Goal: Information Seeking & Learning: Learn about a topic

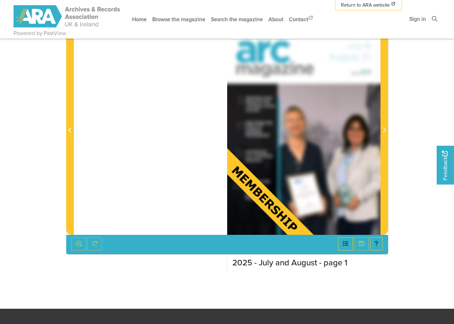
scroll to position [74, 0]
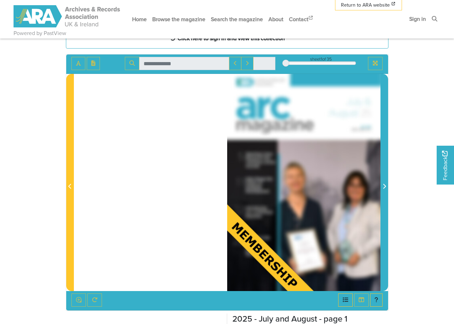
click at [385, 190] on span "Next Page" at bounding box center [384, 187] width 7 height 8
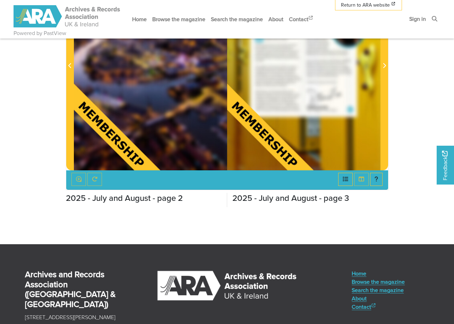
scroll to position [131, 0]
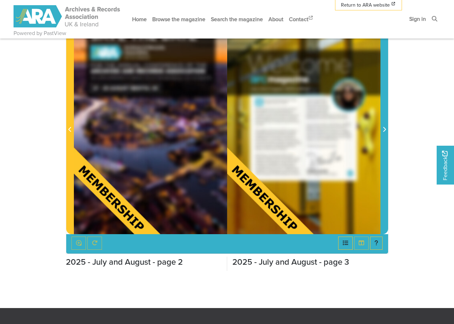
click at [385, 132] on icon "Next Page" at bounding box center [384, 130] width 3 height 6
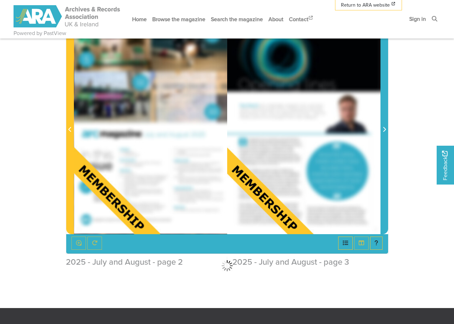
click at [385, 132] on icon "Next Page" at bounding box center [384, 130] width 3 height 6
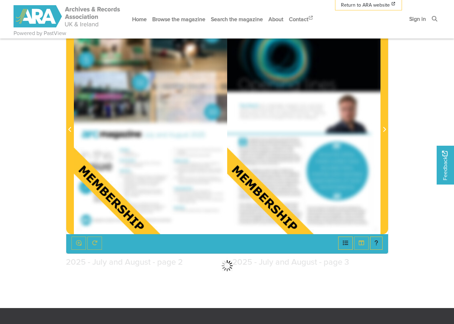
scroll to position [76, 0]
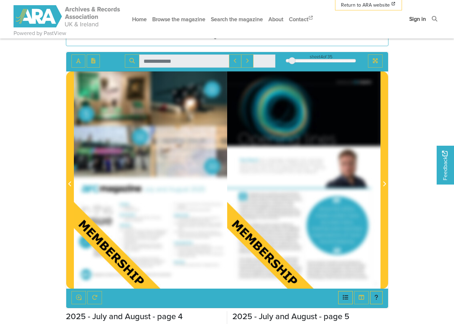
click at [419, 21] on link "Sign in" at bounding box center [418, 19] width 22 height 18
click at [419, 20] on link "Sign in" at bounding box center [418, 19] width 22 height 18
click at [419, 18] on link "Sign in" at bounding box center [418, 19] width 22 height 18
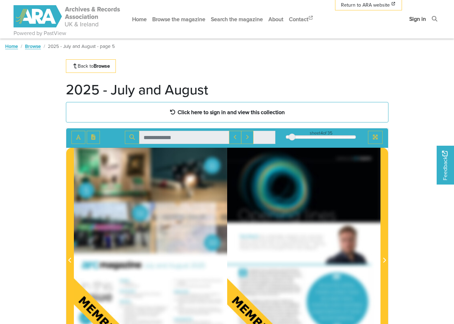
click at [414, 19] on link "Sign in" at bounding box center [418, 19] width 22 height 18
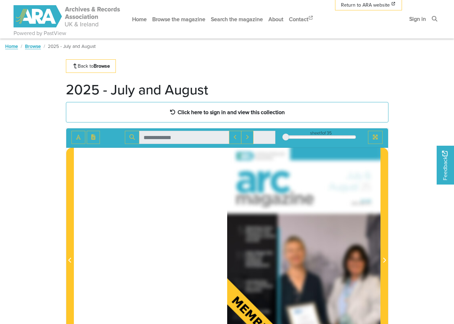
scroll to position [49, 0]
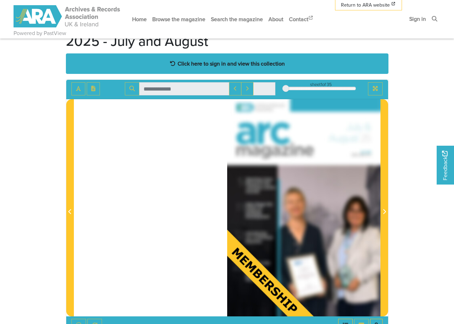
click at [251, 67] on strong "Click here to sign in and view this collection" at bounding box center [231, 64] width 107 height 8
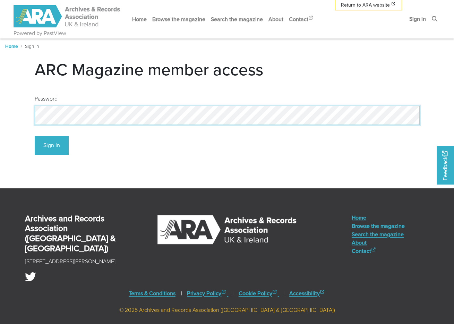
click at [51, 146] on button "Sign In" at bounding box center [52, 145] width 34 height 19
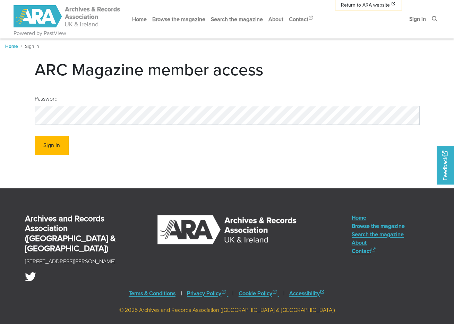
click at [54, 146] on button "Sign In" at bounding box center [52, 145] width 34 height 19
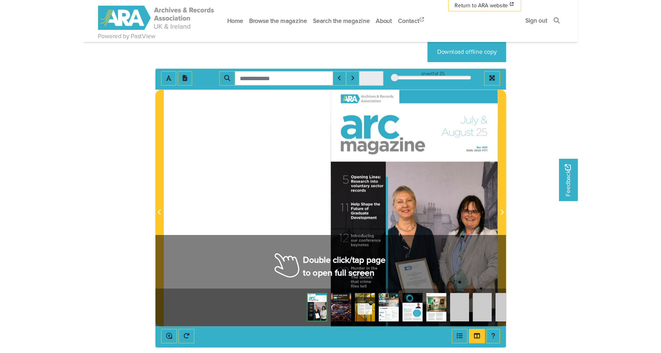
scroll to position [127, 0]
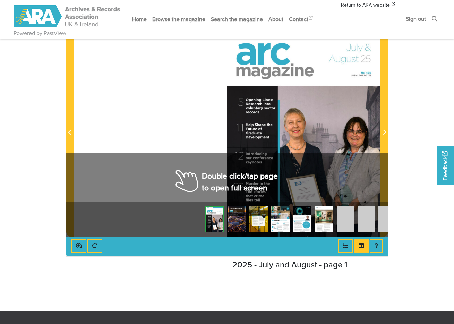
click at [232, 176] on div at bounding box center [303, 128] width 153 height 217
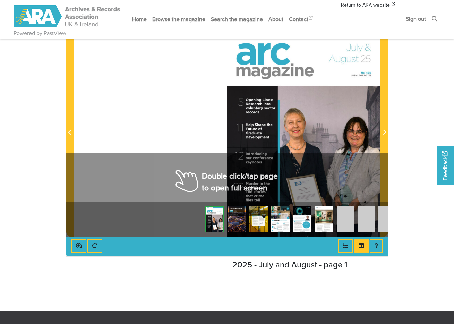
click at [232, 176] on div at bounding box center [303, 128] width 153 height 217
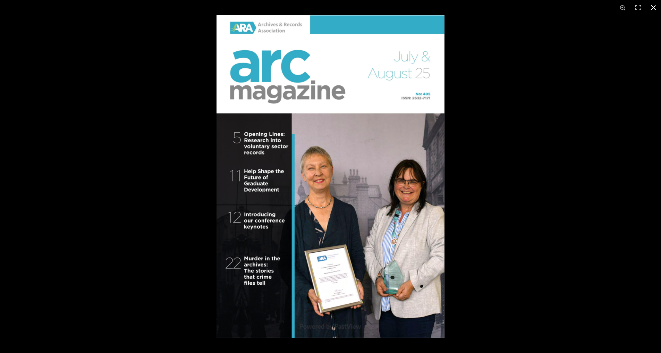
click at [454, 208] on div at bounding box center [547, 191] width 661 height 353
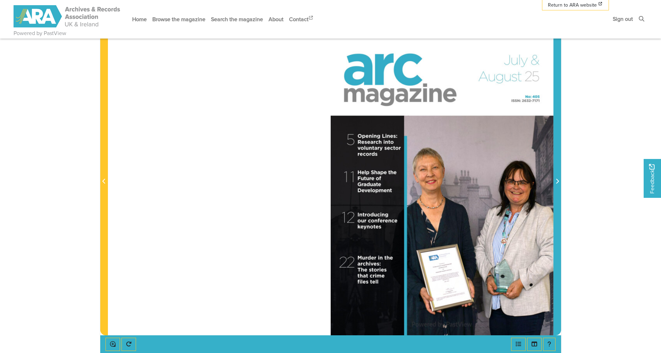
click at [454, 183] on icon "Next Page" at bounding box center [557, 181] width 3 height 6
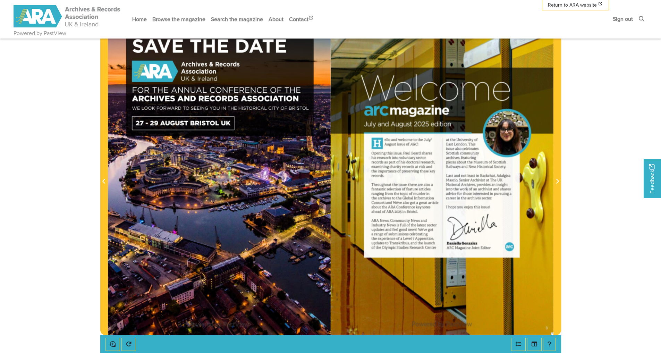
click at [454, 245] on img at bounding box center [442, 177] width 223 height 315
click at [454, 245] on div at bounding box center [442, 177] width 223 height 315
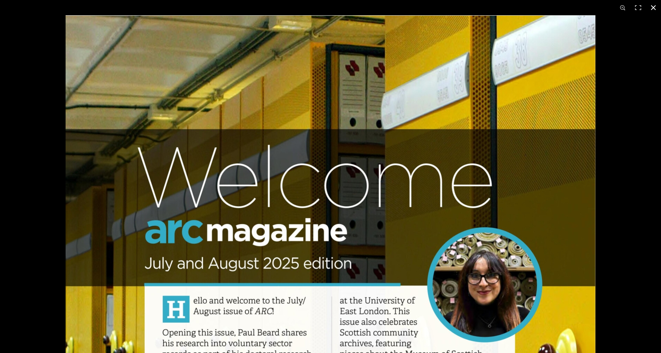
click at [454, 257] on div at bounding box center [396, 191] width 661 height 353
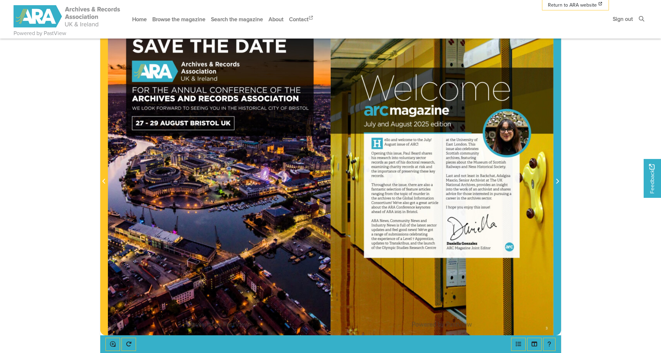
click at [454, 180] on icon "Next Page" at bounding box center [557, 181] width 3 height 6
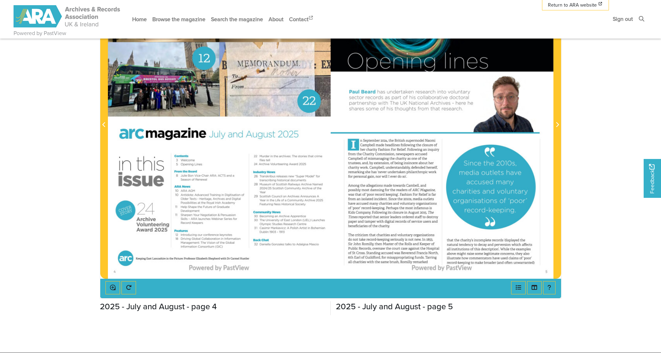
scroll to position [170, 0]
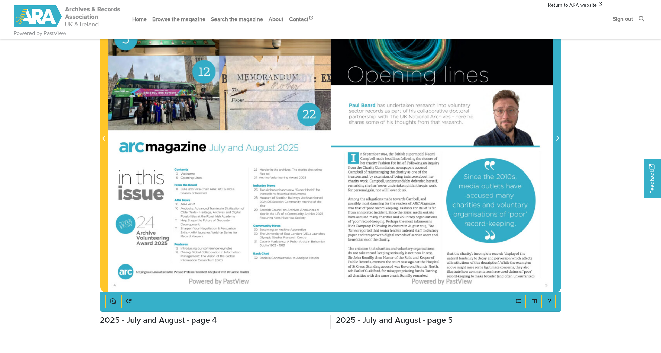
click at [454, 139] on icon "Next Page" at bounding box center [557, 138] width 3 height 6
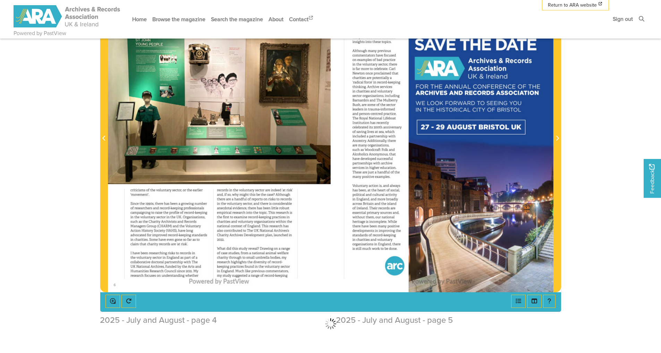
scroll to position [109, 0]
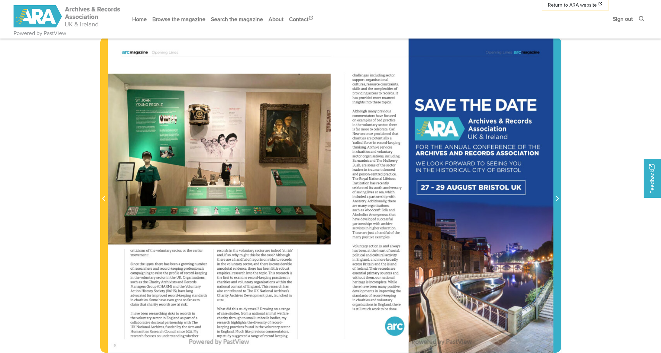
click at [454, 199] on icon "Next Page" at bounding box center [557, 198] width 3 height 5
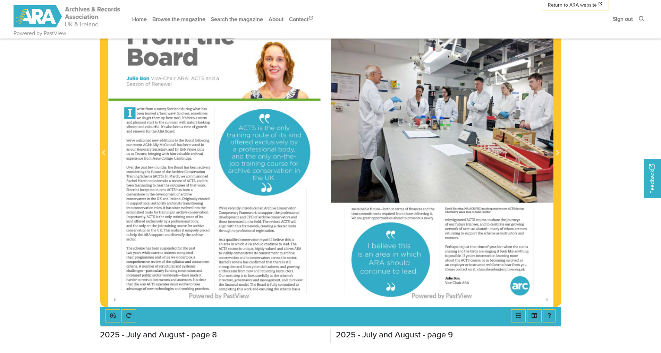
scroll to position [143, 0]
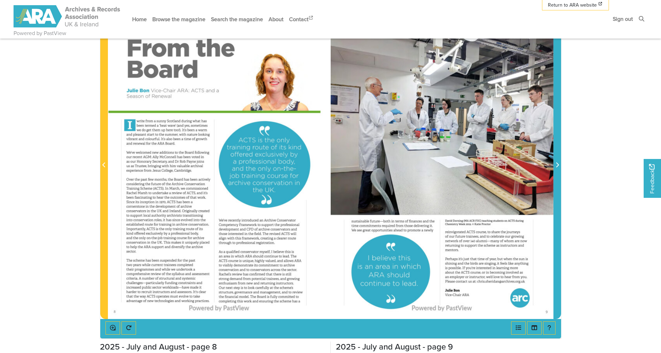
click at [454, 164] on icon "Next Page" at bounding box center [557, 164] width 3 height 5
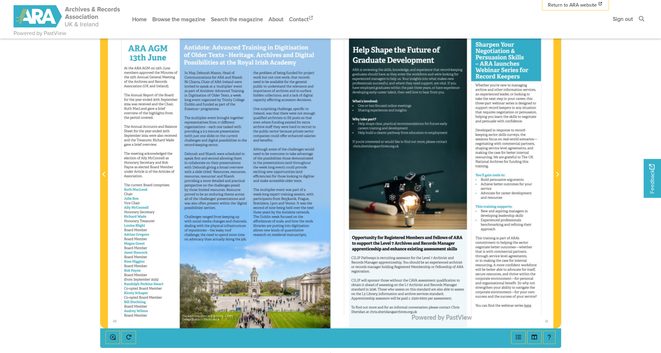
scroll to position [120, 0]
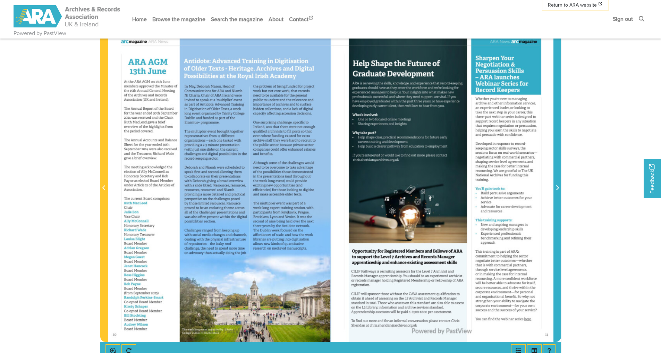
click at [454, 187] on icon "Next Page" at bounding box center [557, 188] width 3 height 6
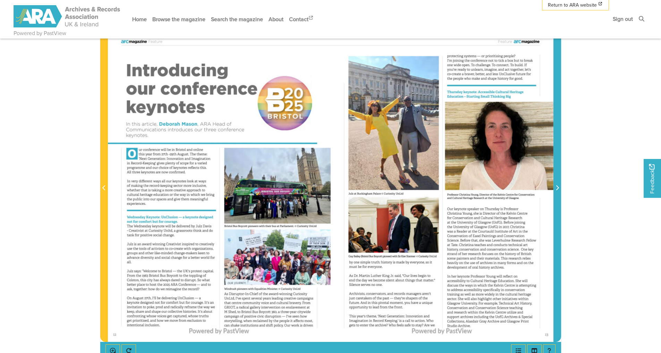
click at [454, 187] on icon "Next Page" at bounding box center [557, 188] width 3 height 6
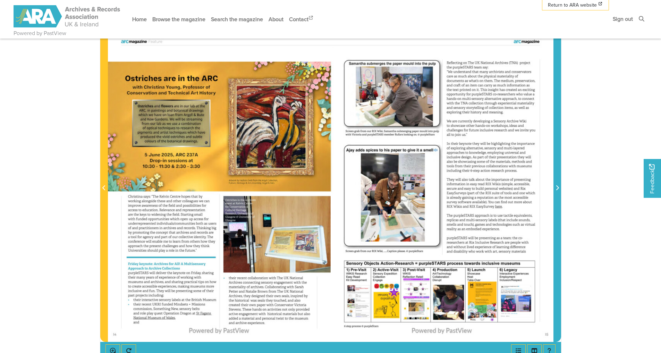
click at [454, 187] on icon "Next Page" at bounding box center [557, 188] width 3 height 6
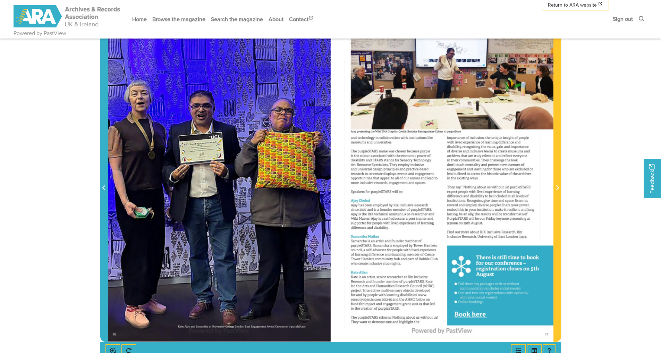
click at [105, 188] on icon "Previous Page" at bounding box center [103, 188] width 3 height 6
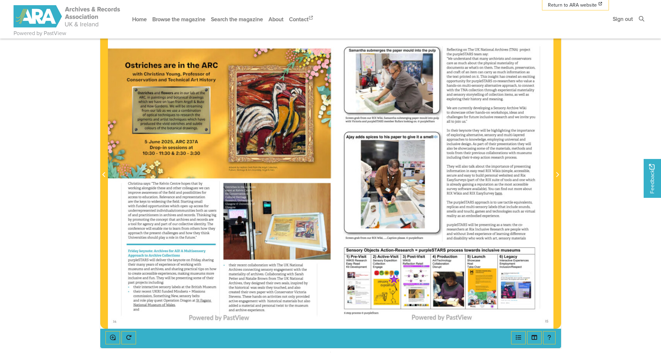
scroll to position [132, 0]
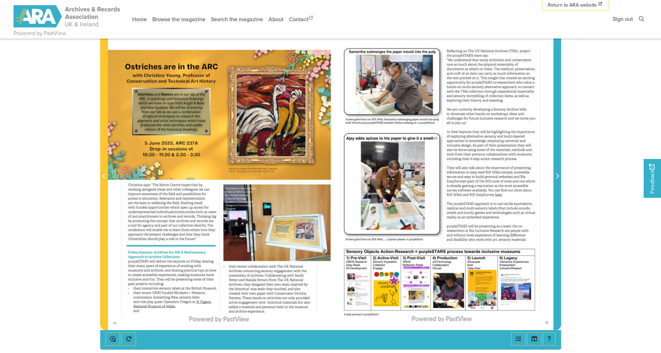
click at [454, 177] on icon "Next Page" at bounding box center [557, 176] width 3 height 5
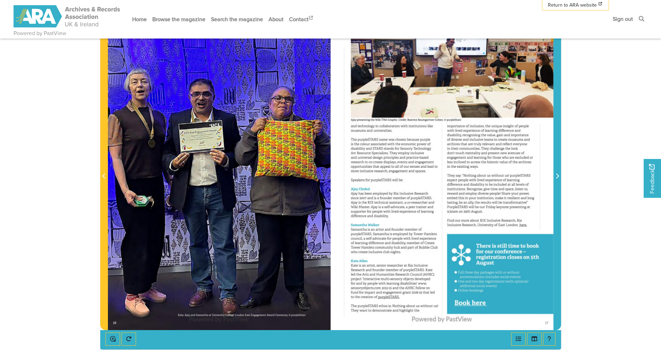
click at [454, 175] on icon "Next Page" at bounding box center [557, 176] width 3 height 6
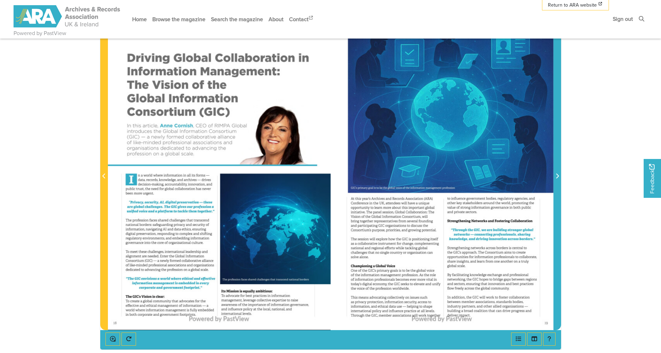
click at [454, 175] on icon "Next Page" at bounding box center [557, 176] width 3 height 6
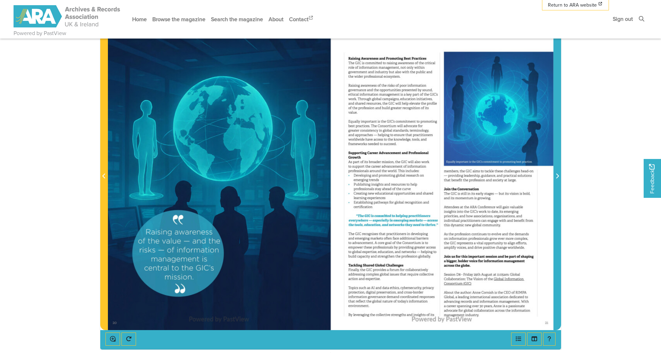
click at [454, 175] on icon "Next Page" at bounding box center [557, 176] width 3 height 6
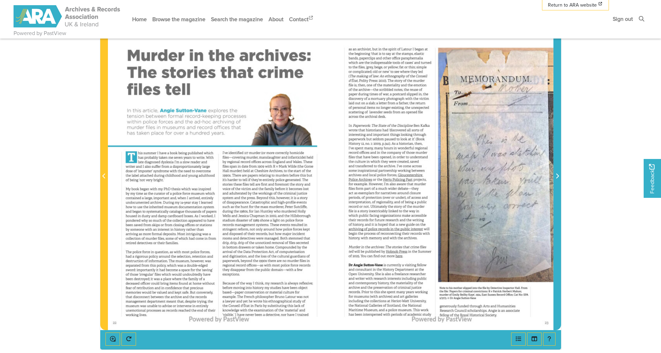
click at [454, 175] on icon "Next Page" at bounding box center [557, 176] width 3 height 6
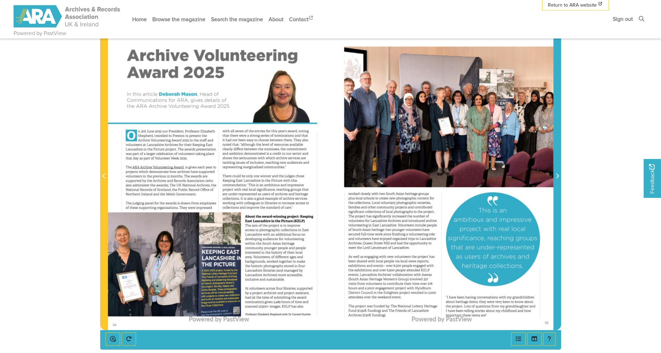
click at [454, 175] on icon "Next Page" at bounding box center [557, 176] width 3 height 6
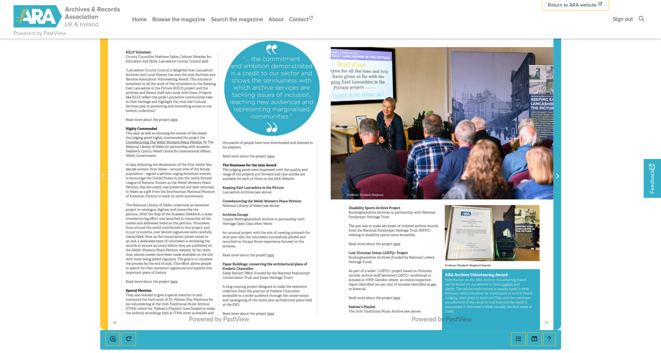
click at [454, 175] on icon "Next Page" at bounding box center [557, 176] width 3 height 6
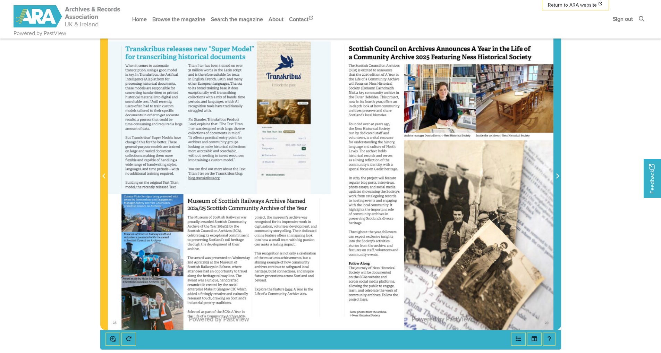
click at [454, 175] on icon "Next Page" at bounding box center [557, 176] width 3 height 5
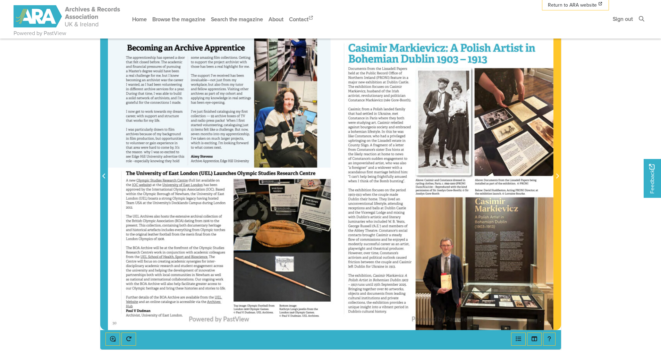
click at [104, 180] on span "Previous Page" at bounding box center [104, 176] width 7 height 8
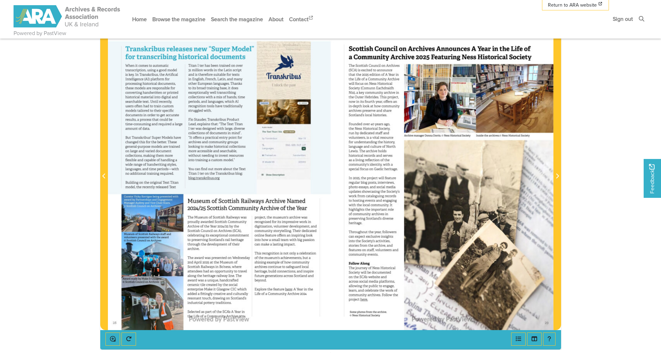
scroll to position [119, 0]
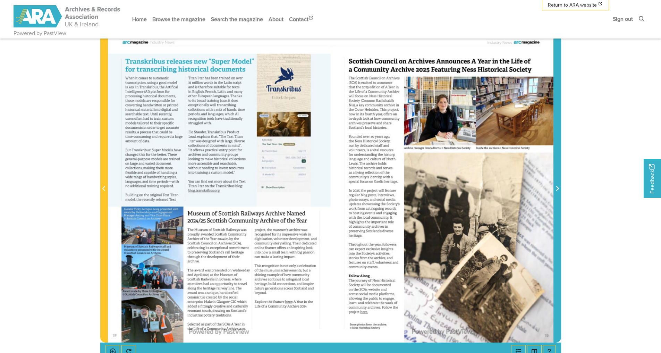
click at [454, 189] on icon "Next Page" at bounding box center [557, 188] width 3 height 5
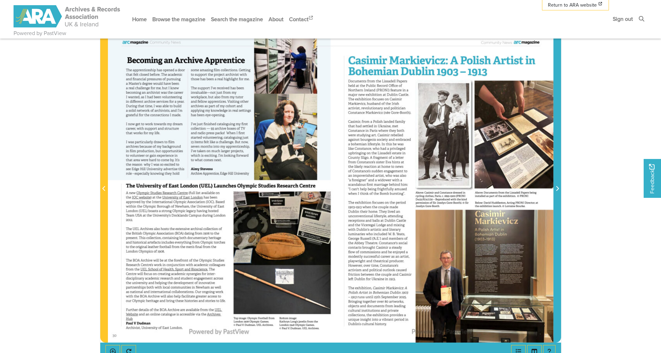
click at [454, 189] on icon "Next Page" at bounding box center [557, 188] width 3 height 5
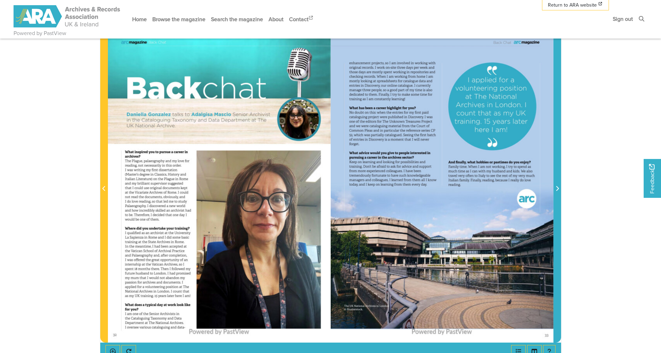
click at [454, 189] on icon "Next Page" at bounding box center [557, 188] width 3 height 5
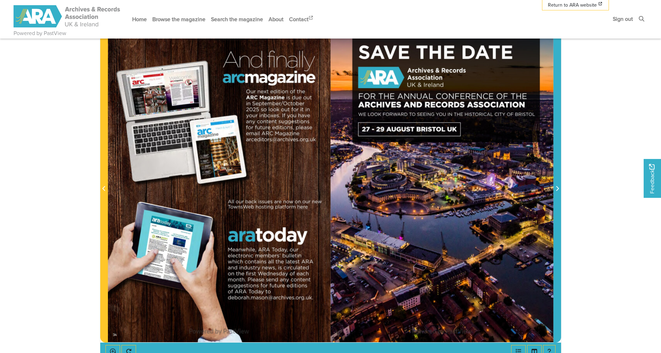
click at [454, 189] on icon "Next Page" at bounding box center [557, 188] width 3 height 5
click at [454, 190] on icon "Next Page" at bounding box center [557, 188] width 3 height 5
